Goal: Task Accomplishment & Management: Complete application form

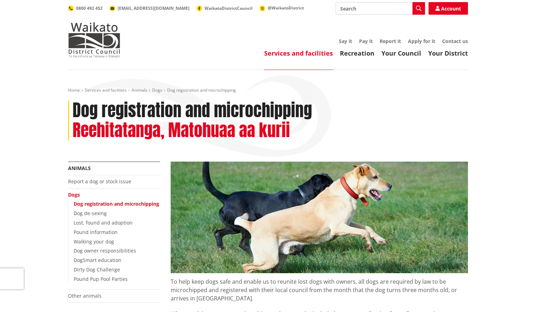
click at [115, 203] on link "Dog registration and microchipping" at bounding box center [117, 203] width 86 height 7
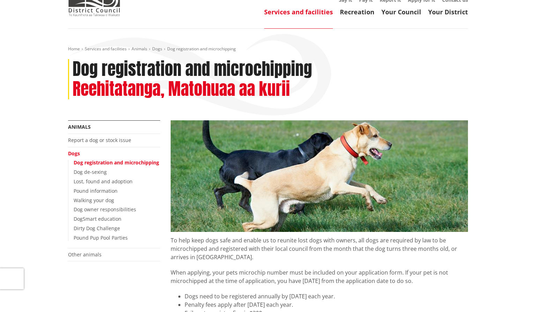
scroll to position [34, 0]
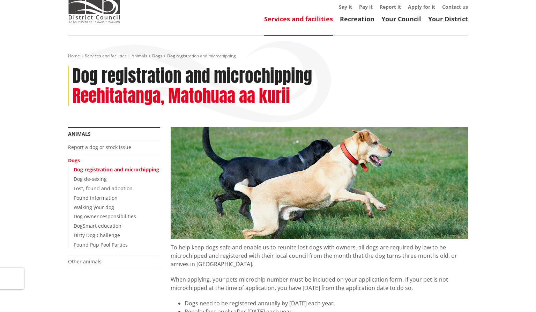
click at [133, 169] on link "Dog registration and microchipping" at bounding box center [117, 169] width 86 height 7
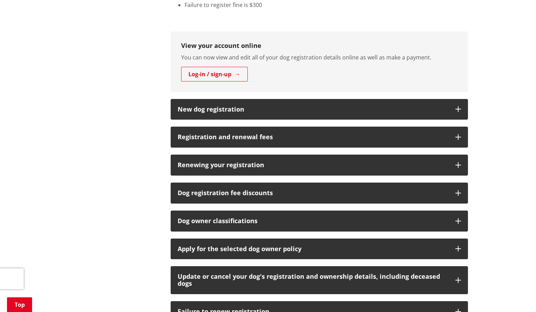
scroll to position [349, 0]
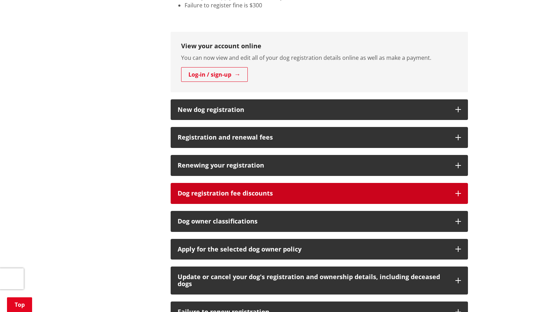
click at [231, 194] on h3 "Dog registration fee discounts" at bounding box center [313, 193] width 271 height 7
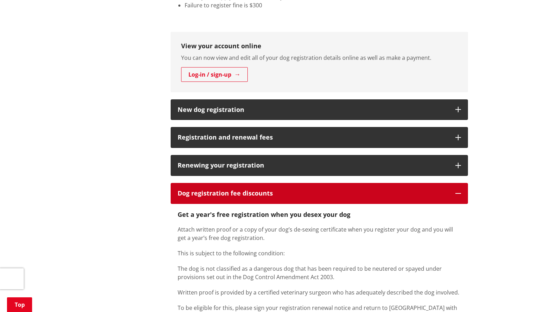
click at [224, 190] on h3 "Dog registration fee discounts" at bounding box center [313, 193] width 271 height 7
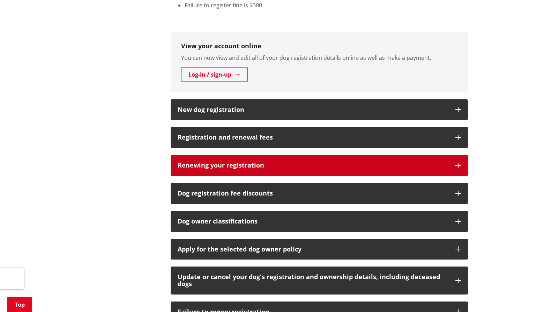
click at [220, 162] on h3 "Renewing your registration" at bounding box center [313, 165] width 271 height 7
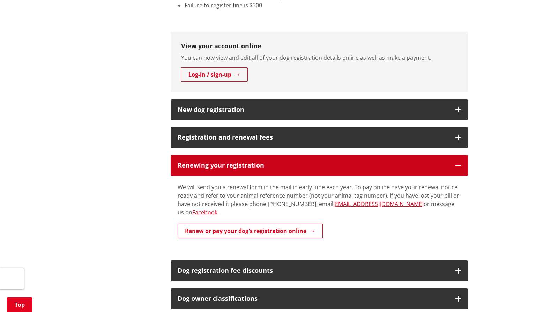
click at [220, 162] on h3 "Renewing your registration" at bounding box center [313, 165] width 271 height 7
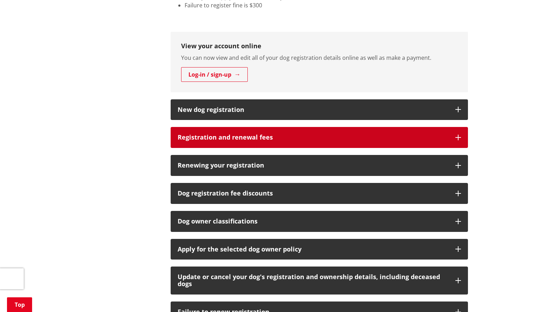
click at [226, 134] on h3 "Registration and renewal fees" at bounding box center [313, 137] width 271 height 7
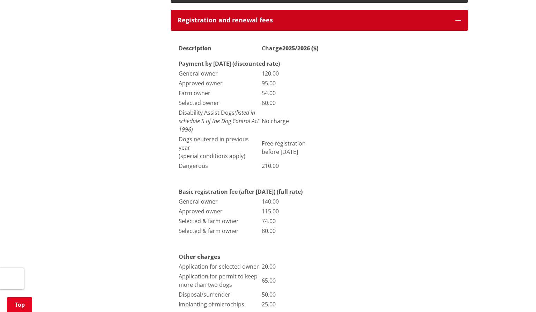
scroll to position [467, 0]
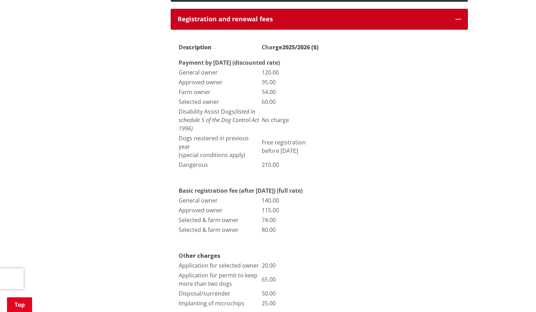
click at [171, 9] on button "Registration and renewal fees" at bounding box center [320, 19] width 298 height 21
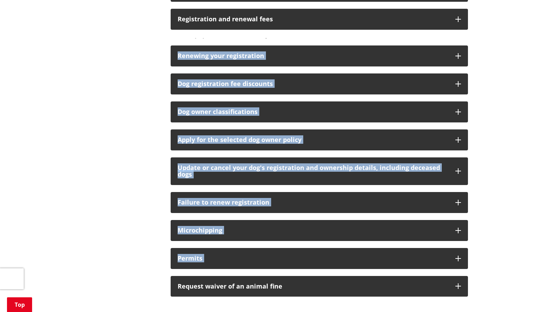
click at [257, 311] on html "Skip to content Toggle search Toggle navigation Services and facilities Recreat…" at bounding box center [268, 135] width 536 height 1205
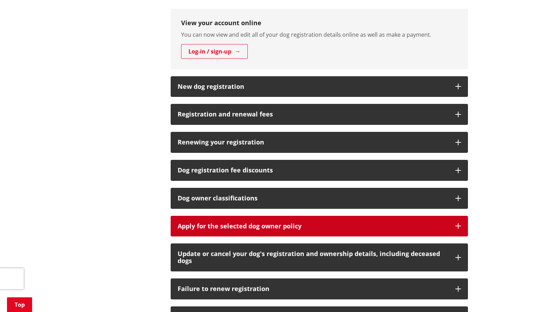
scroll to position [373, 0]
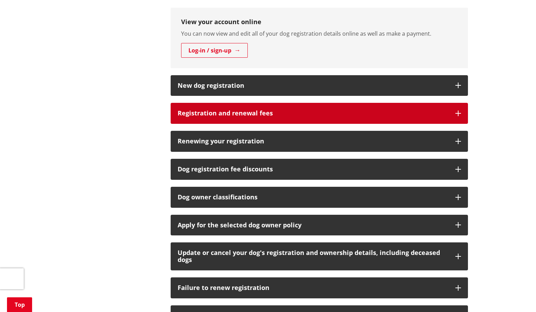
click at [298, 110] on h3 "Registration and renewal fees" at bounding box center [313, 113] width 271 height 7
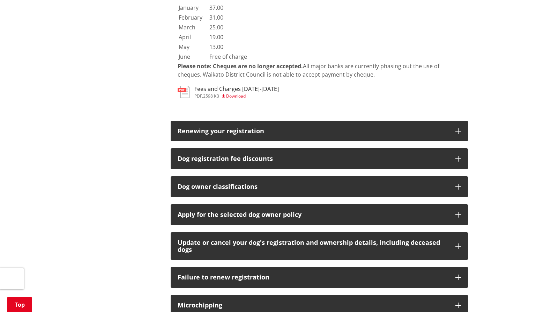
scroll to position [1395, 0]
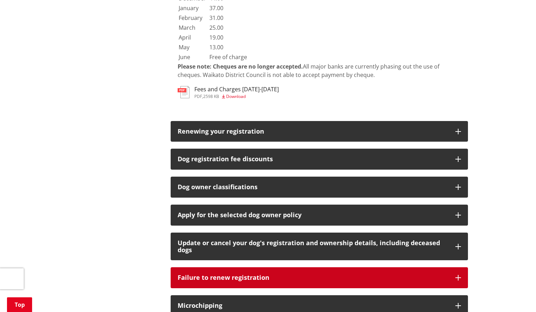
click at [272, 274] on h3 "Failure to renew registration" at bounding box center [313, 277] width 271 height 7
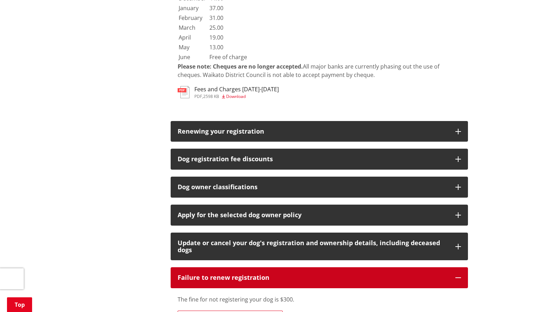
scroll to position [1495, 0]
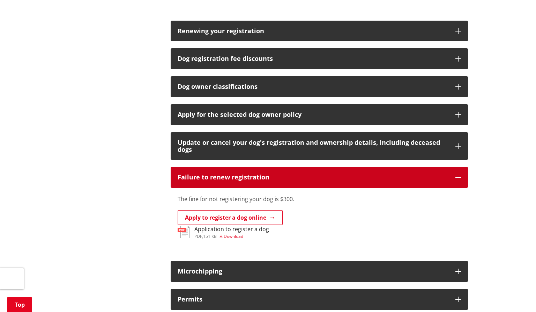
click at [460, 174] on icon "button" at bounding box center [459, 177] width 6 height 6
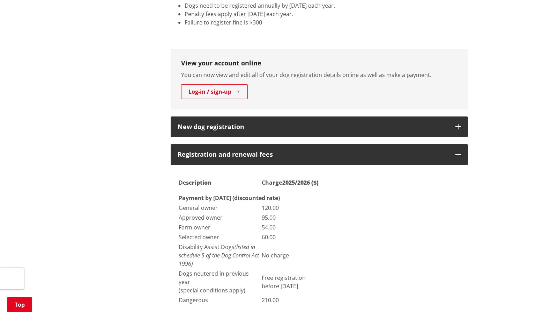
scroll to position [329, 0]
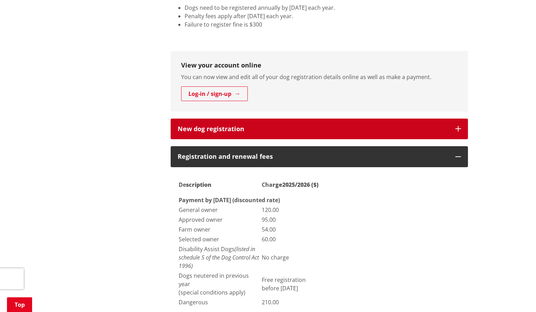
click at [219, 125] on h3 "New dog registration" at bounding box center [313, 128] width 271 height 7
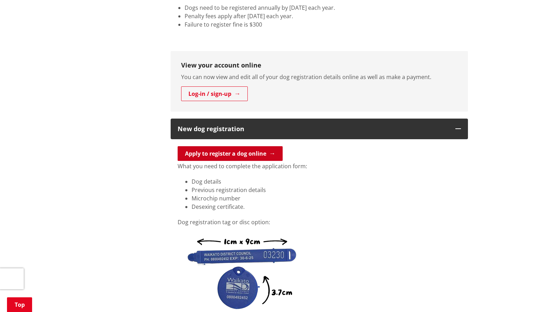
click at [235, 152] on link "Apply to register a dog online" at bounding box center [230, 153] width 105 height 15
